Goal: Task Accomplishment & Management: Manage account settings

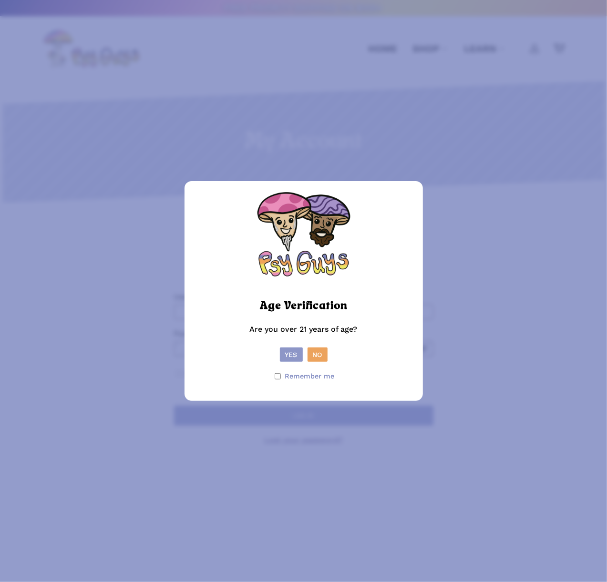
click at [291, 356] on button "Yes" at bounding box center [291, 355] width 23 height 14
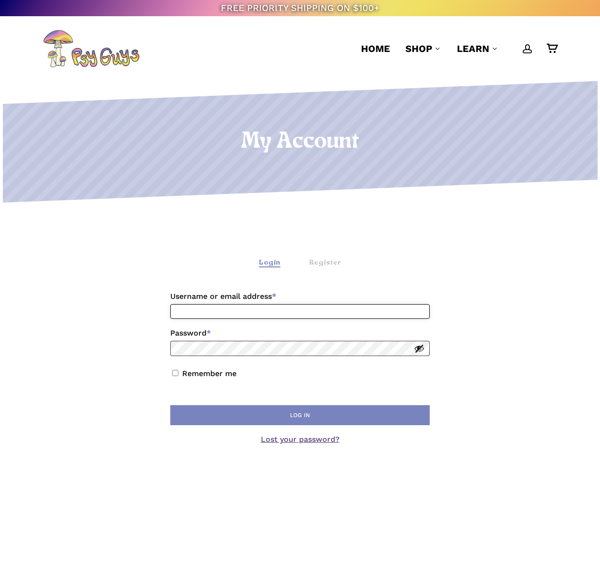
click at [250, 313] on input "Username or email address * Required" at bounding box center [300, 311] width 260 height 15
type input "**********"
click at [170, 406] on button "Log in" at bounding box center [300, 416] width 260 height 20
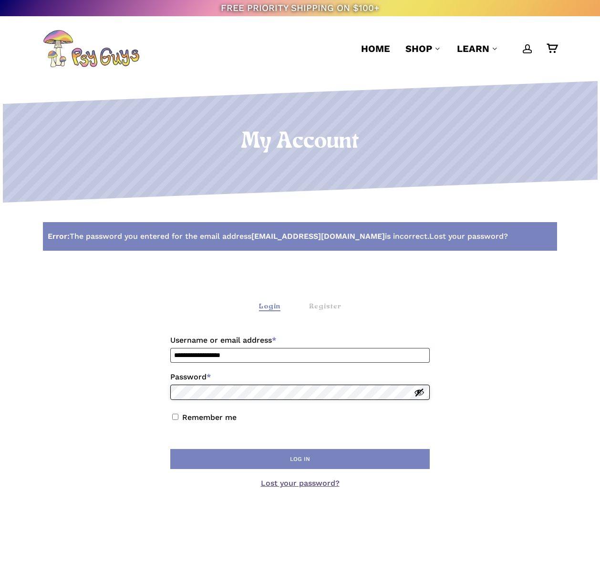
click at [170, 449] on button "Log in" at bounding box center [300, 459] width 260 height 20
click at [306, 482] on link "Lost your password?" at bounding box center [300, 483] width 79 height 9
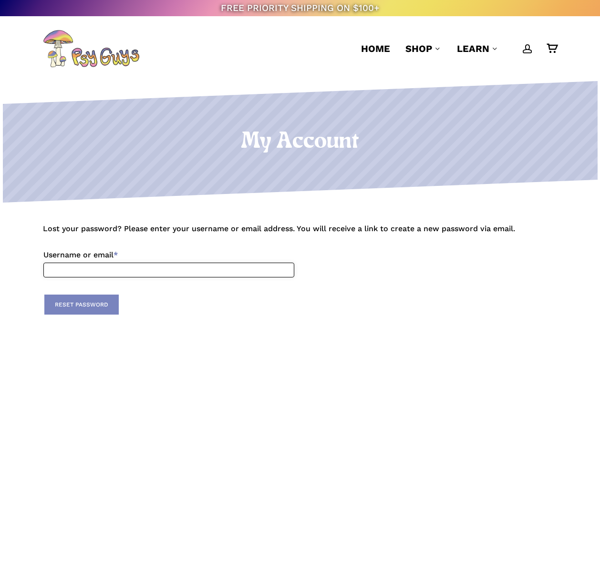
click at [175, 268] on input "Username or email * Required" at bounding box center [168, 270] width 251 height 15
type input "**********"
click at [98, 312] on button "Reset password" at bounding box center [81, 305] width 74 height 20
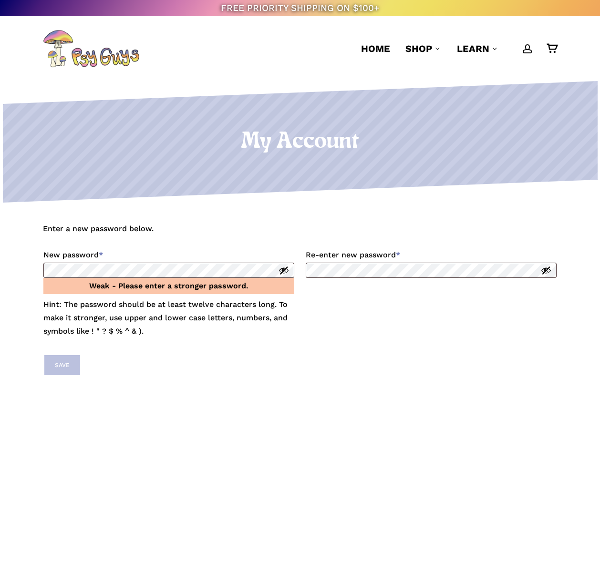
click at [283, 269] on button "Show password" at bounding box center [284, 270] width 10 height 10
click at [30, 268] on div "Enter a new password below. New password * Required Weak - Please enter a stron…" at bounding box center [300, 301] width 600 height 158
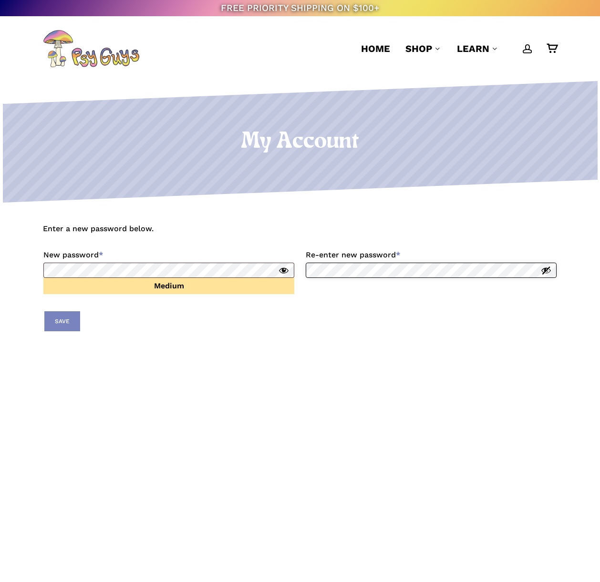
click at [300, 264] on form "Enter a new password below. New password * Required Medium Re-enter new passwor…" at bounding box center [300, 277] width 514 height 111
drag, startPoint x: 62, startPoint y: 322, endPoint x: 71, endPoint y: 320, distance: 9.3
click at [62, 322] on button "Save" at bounding box center [62, 322] width 36 height 20
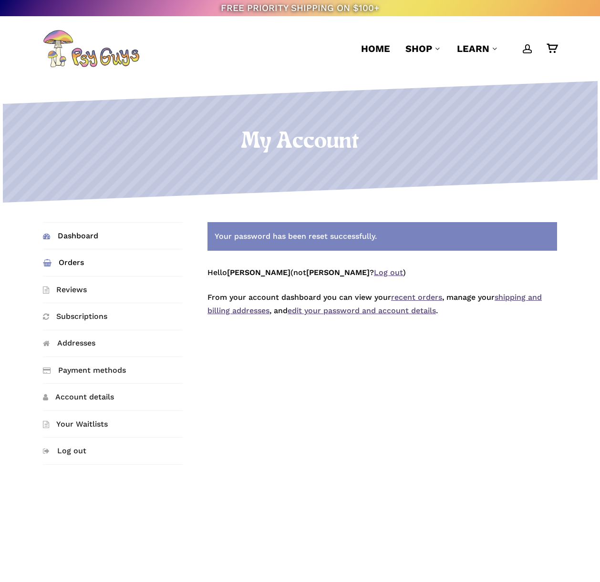
click at [64, 259] on link "Orders" at bounding box center [113, 263] width 140 height 26
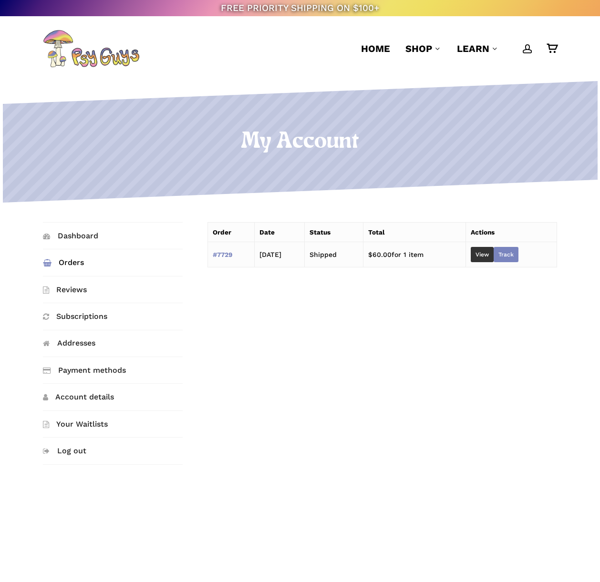
click at [519, 254] on link "Track" at bounding box center [506, 254] width 25 height 15
